Goal: Information Seeking & Learning: Find specific fact

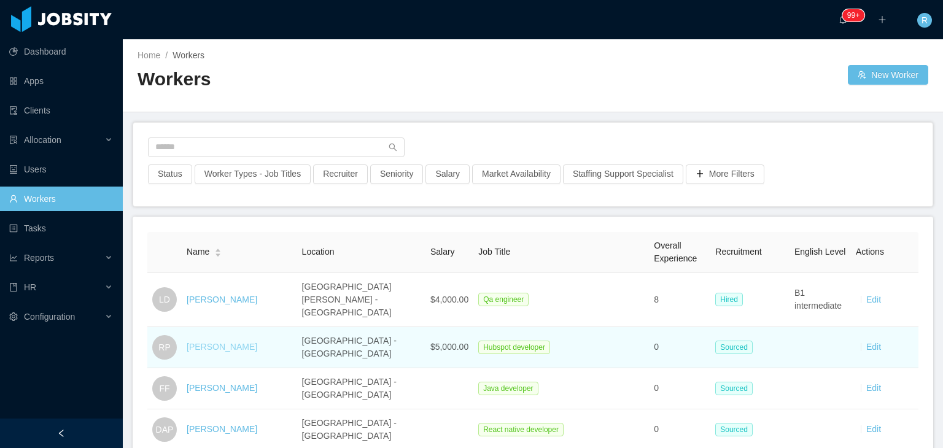
click at [208, 342] on link "[PERSON_NAME]" at bounding box center [222, 347] width 71 height 10
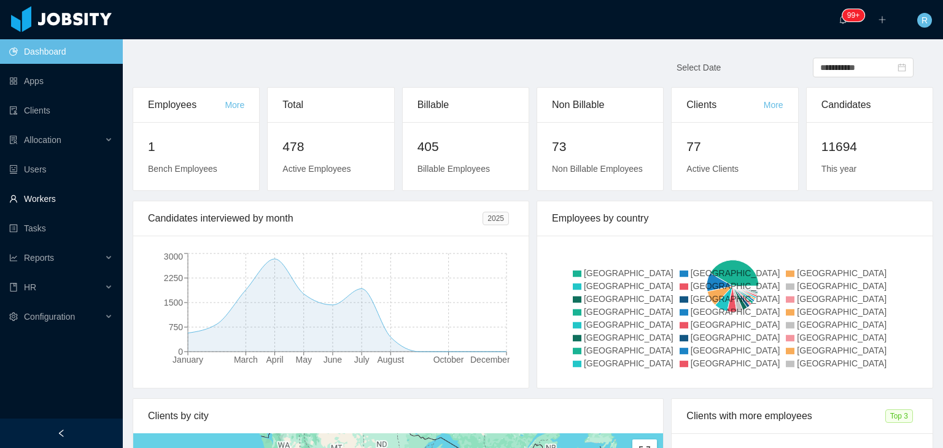
click at [44, 199] on link "Workers" at bounding box center [61, 199] width 104 height 25
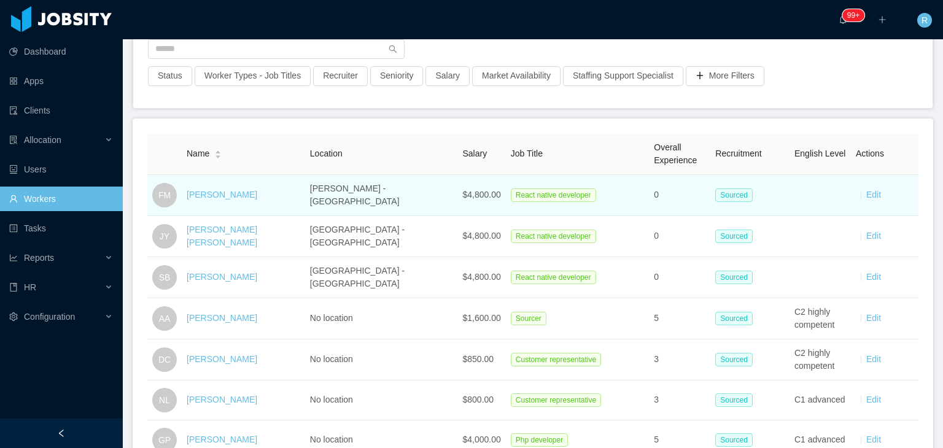
scroll to position [100, 0]
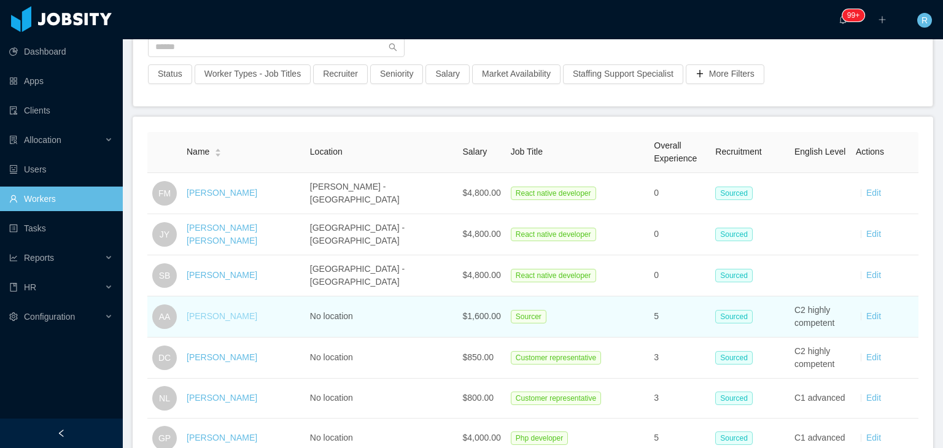
click at [223, 314] on link "[PERSON_NAME]" at bounding box center [222, 316] width 71 height 10
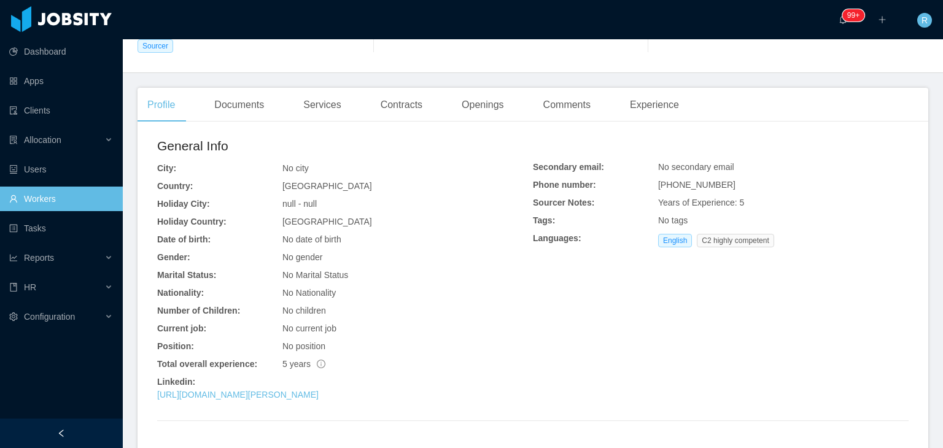
scroll to position [217, 0]
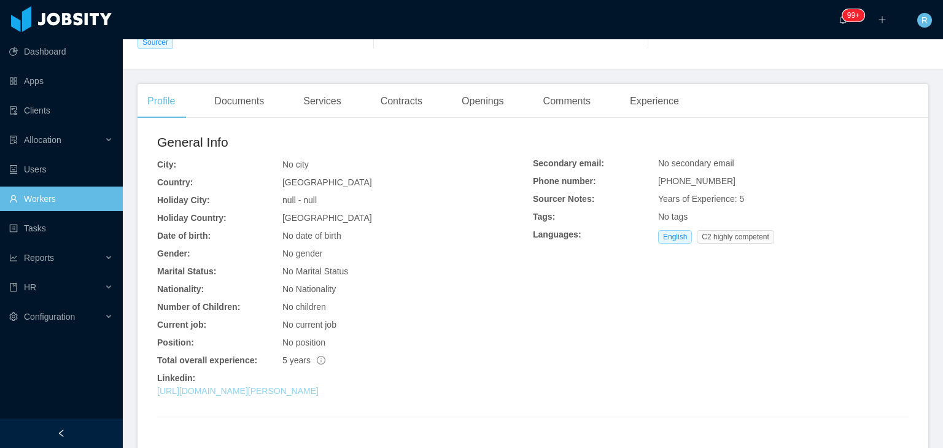
click at [318, 391] on link "[URL][DOMAIN_NAME][PERSON_NAME]" at bounding box center [237, 391] width 161 height 10
